Goal: Task Accomplishment & Management: Complete application form

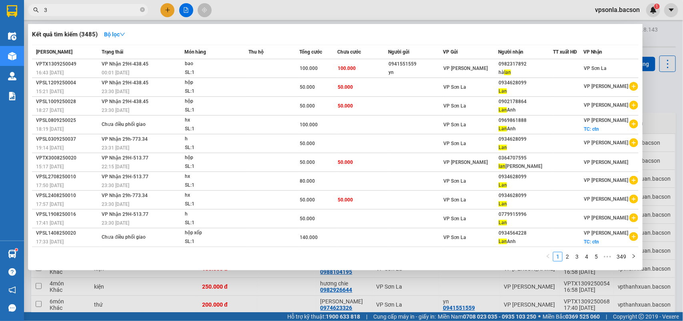
scroll to position [901, 0]
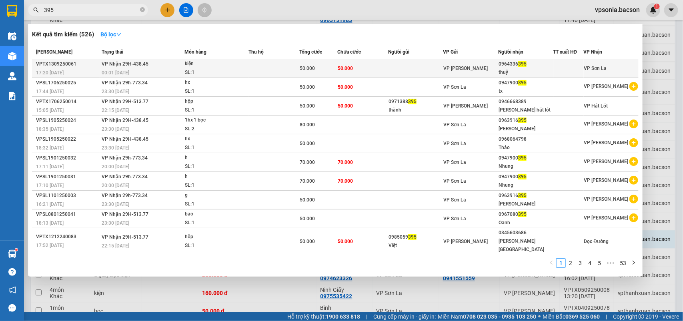
type input "395"
click at [532, 66] on div "0964336 395" at bounding box center [526, 64] width 54 height 8
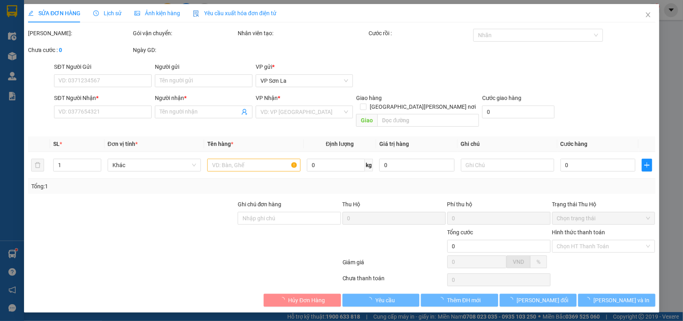
type input "0964336395"
type input "thuỷ"
type input "50.000"
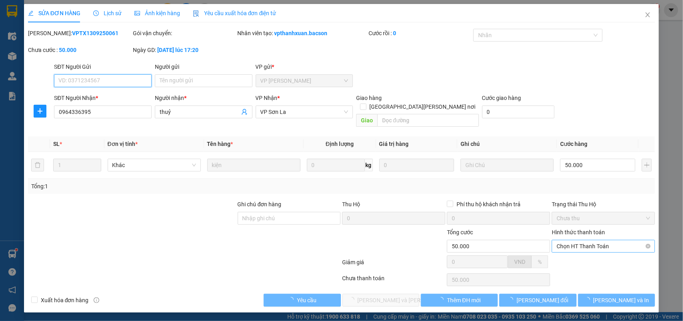
click at [598, 241] on span "Chọn HT Thanh Toán" at bounding box center [604, 247] width 94 height 12
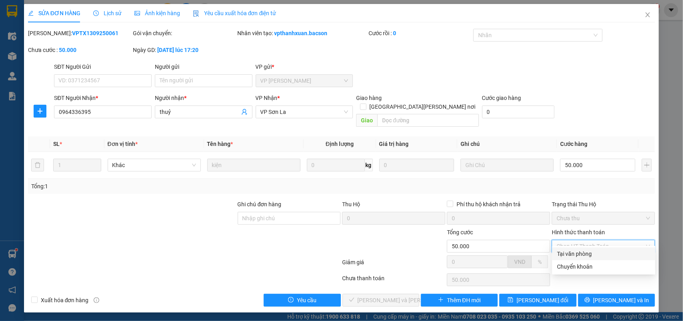
click at [580, 253] on div "Tại văn phòng" at bounding box center [604, 254] width 94 height 9
type input "0"
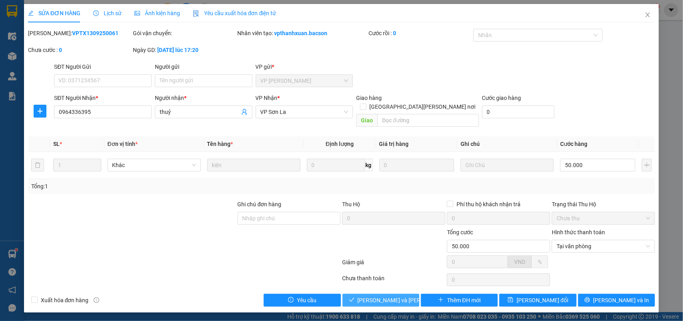
drag, startPoint x: 373, startPoint y: 291, endPoint x: 588, endPoint y: 223, distance: 225.6
click at [373, 296] on span "[PERSON_NAME] và [PERSON_NAME] hàng" at bounding box center [412, 300] width 108 height 9
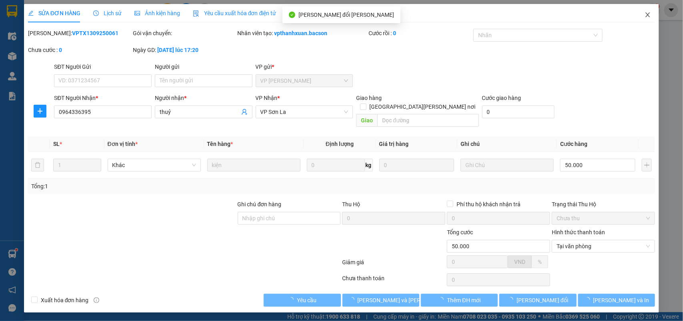
click at [648, 14] on icon "close" at bounding box center [648, 15] width 6 height 6
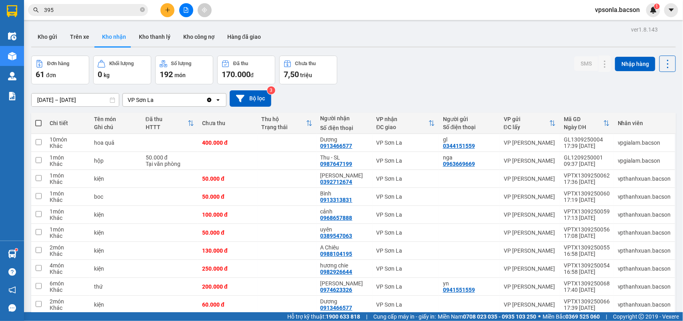
click at [90, 7] on input "395" at bounding box center [91, 10] width 94 height 9
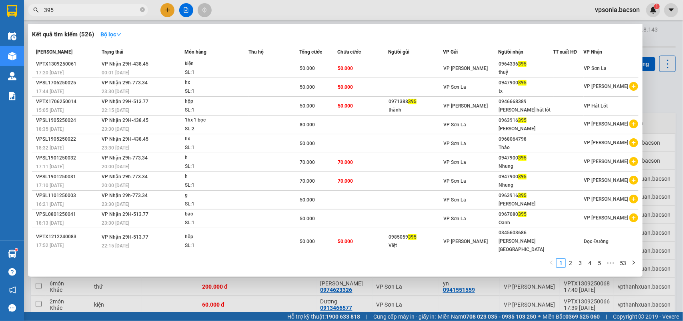
click at [90, 7] on input "395" at bounding box center [91, 10] width 94 height 9
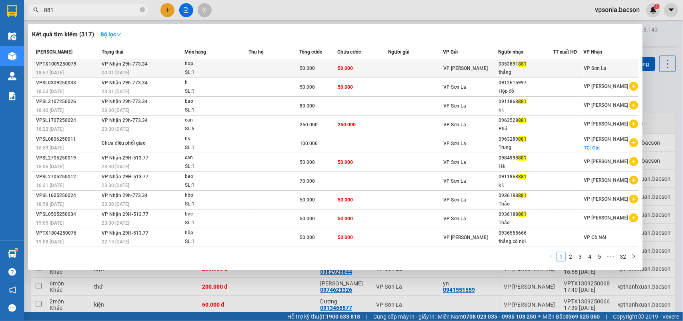
type input "881"
click at [526, 73] on div "thắng" at bounding box center [526, 72] width 54 height 8
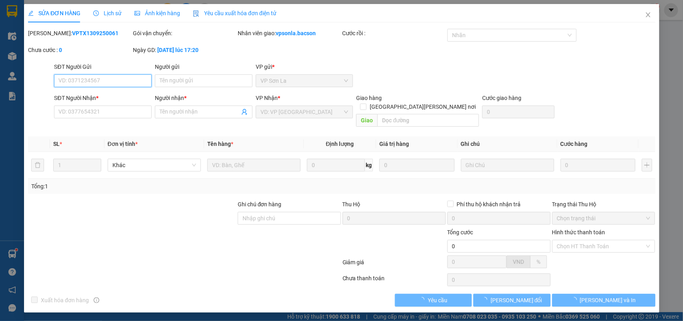
type input "0353891881"
type input "thắng"
type input "50.000"
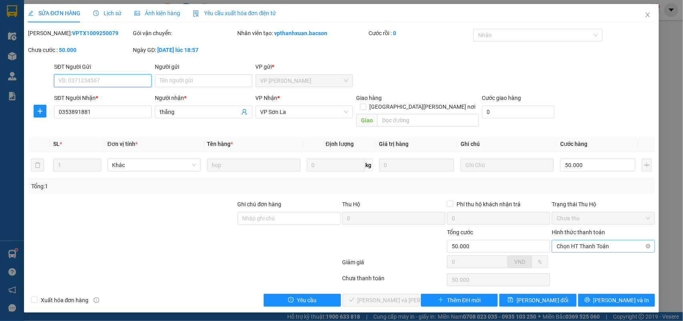
click at [581, 241] on span "Chọn HT Thanh Toán" at bounding box center [604, 247] width 94 height 12
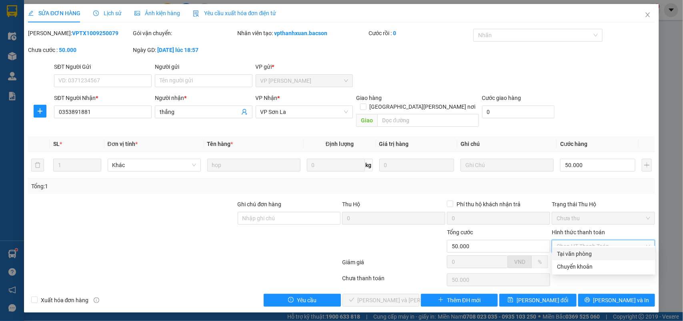
click at [579, 254] on div "Tại văn phòng" at bounding box center [604, 254] width 94 height 9
type input "0"
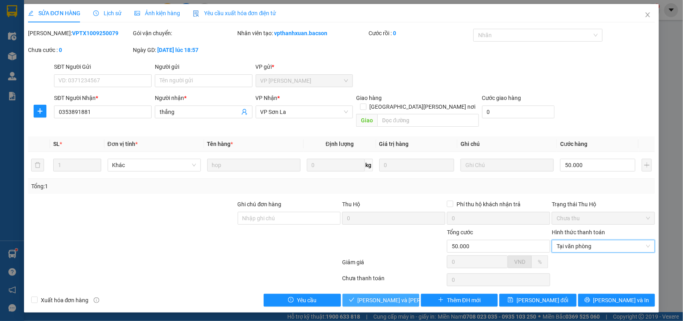
click at [377, 296] on span "[PERSON_NAME] và [PERSON_NAME] hàng" at bounding box center [412, 300] width 108 height 9
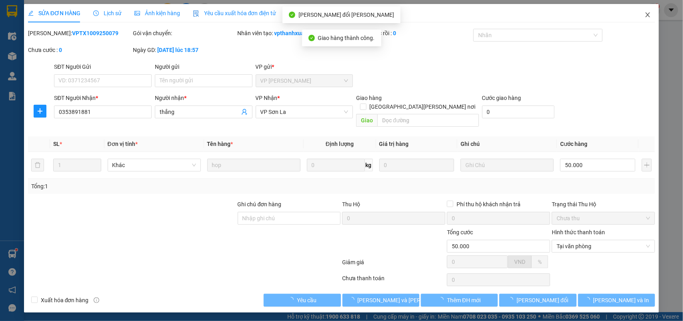
click at [646, 13] on icon "close" at bounding box center [648, 15] width 6 height 6
click at [648, 16] on div "vpsonla.bacson 1" at bounding box center [625, 10] width 72 height 14
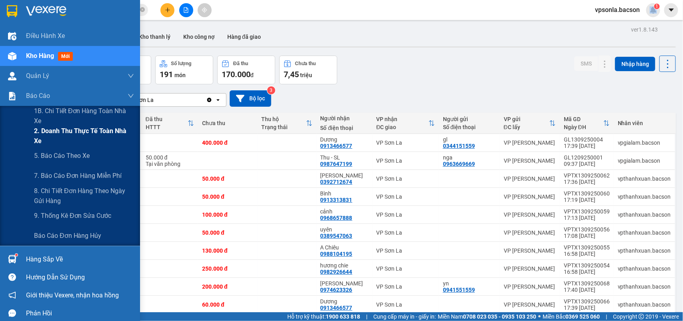
click at [100, 139] on span "2. Doanh thu thực tế toàn nhà xe" at bounding box center [84, 136] width 100 height 20
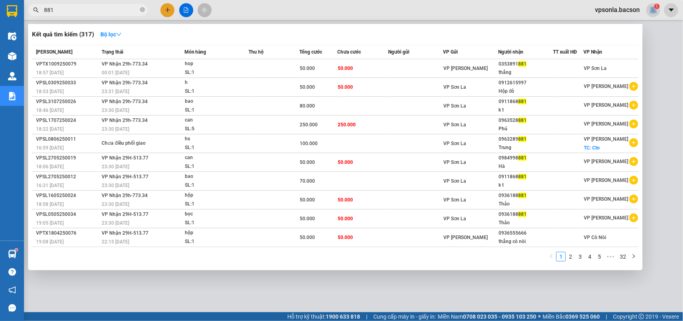
click at [61, 9] on input "881" at bounding box center [91, 10] width 94 height 9
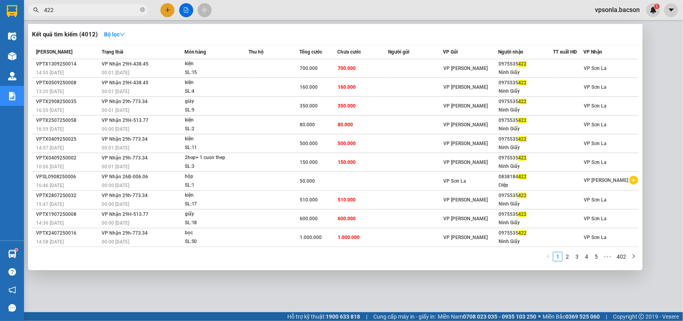
click at [265, 293] on div at bounding box center [341, 160] width 683 height 321
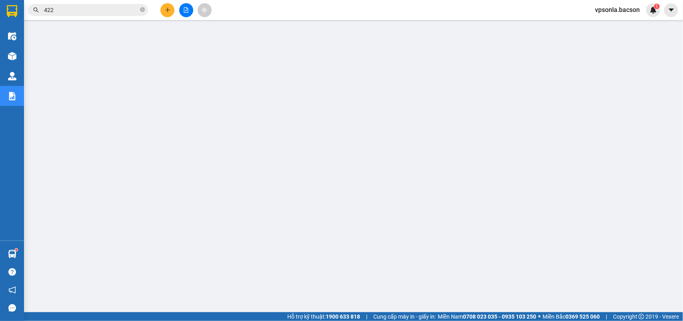
click at [90, 3] on div "Kết quả [PERSON_NAME] ( 4012 ) Bộ lọc Mã ĐH Trạng thái Món hàng Thu hộ [PERSON_…" at bounding box center [78, 10] width 156 height 14
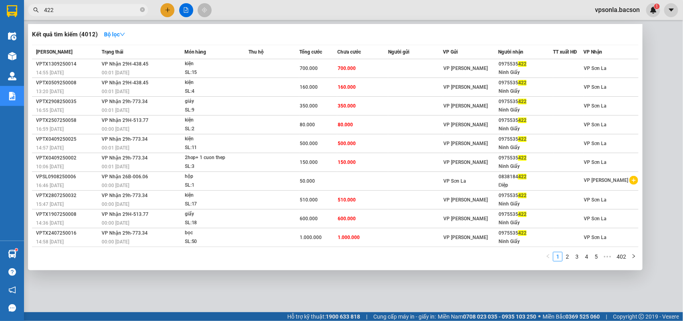
click at [92, 8] on input "422" at bounding box center [91, 10] width 94 height 9
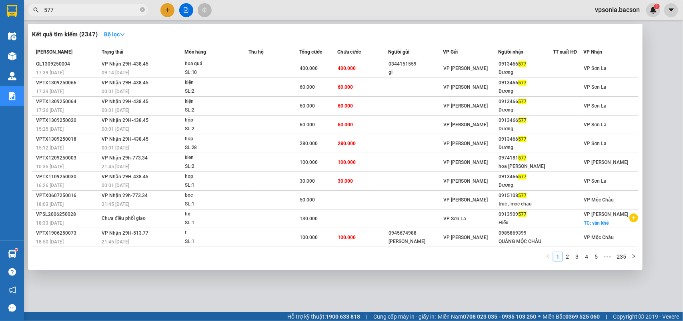
click at [661, 93] on div at bounding box center [341, 160] width 683 height 321
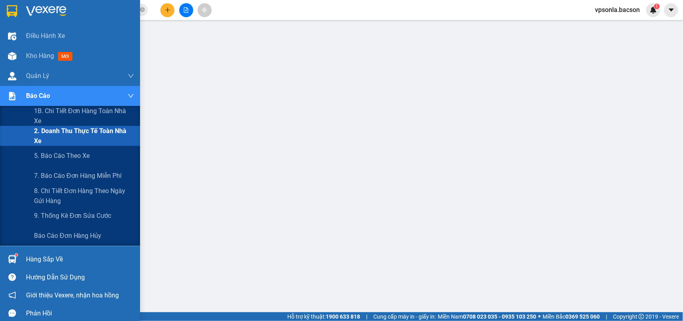
click at [70, 131] on span "2. Doanh thu thực tế toàn nhà xe" at bounding box center [84, 136] width 100 height 20
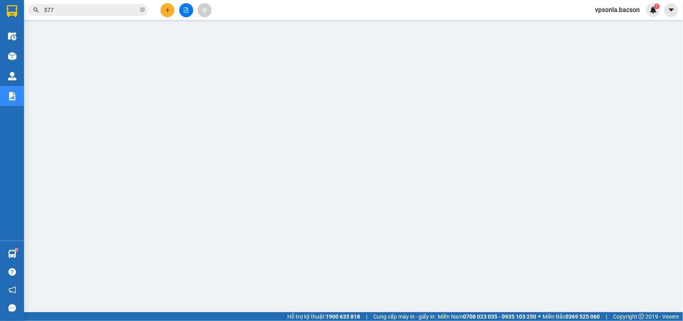
click at [89, 4] on span "577" at bounding box center [88, 10] width 120 height 12
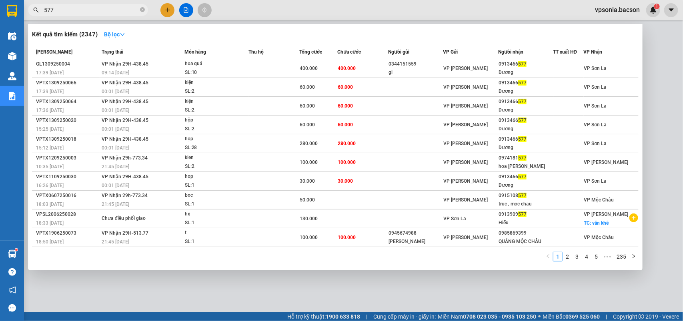
click at [89, 4] on span "577" at bounding box center [88, 10] width 120 height 12
click at [89, 14] on input "577" at bounding box center [91, 10] width 94 height 9
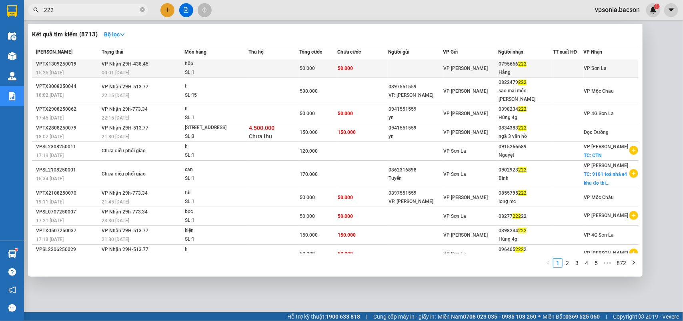
type input "222"
click at [525, 70] on div "Hằng" at bounding box center [526, 72] width 54 height 8
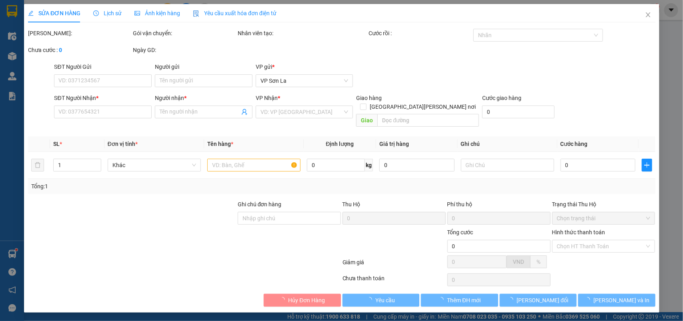
type input "0795666222"
type input "Hằng"
type input "50.000"
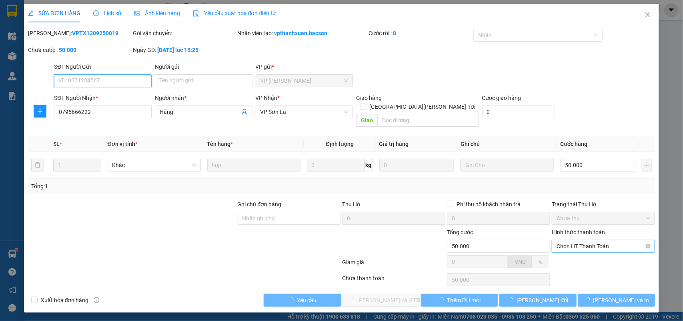
click at [586, 241] on span "Chọn HT Thanh Toán" at bounding box center [604, 247] width 94 height 12
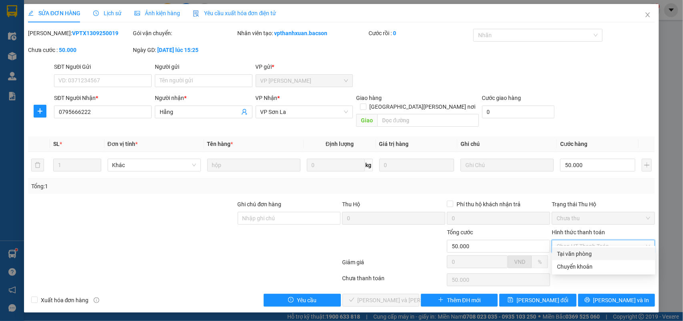
drag, startPoint x: 573, startPoint y: 249, endPoint x: 431, endPoint y: 275, distance: 144.7
click at [572, 250] on div "Tại văn phòng" at bounding box center [604, 254] width 94 height 9
type input "0"
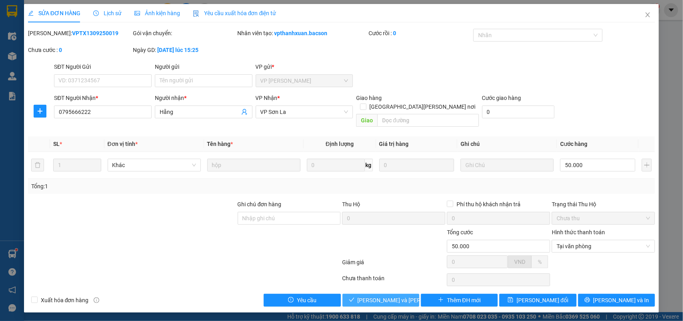
click at [380, 296] on span "[PERSON_NAME] và [PERSON_NAME] hàng" at bounding box center [412, 300] width 108 height 9
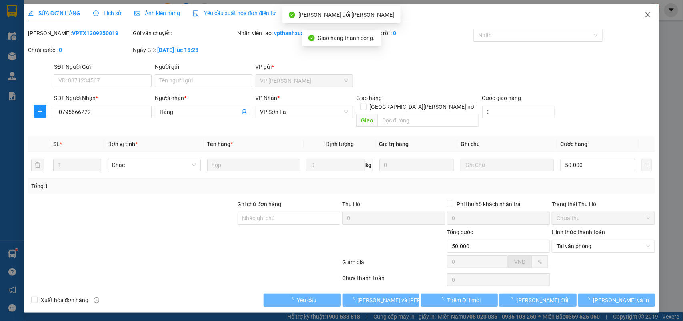
click at [651, 12] on icon "close" at bounding box center [648, 15] width 6 height 6
